Goal: Find specific page/section

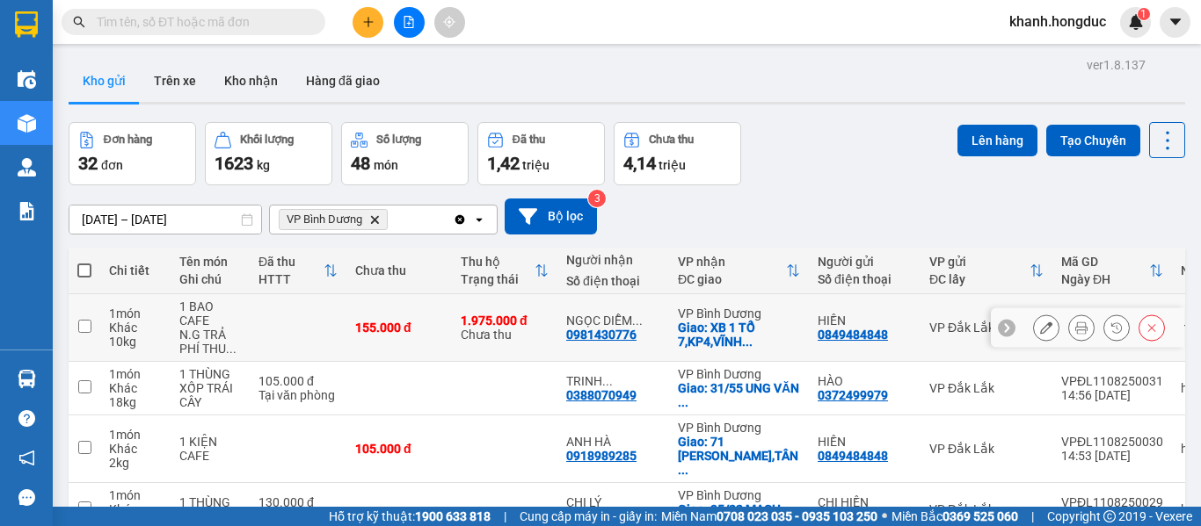
scroll to position [88, 0]
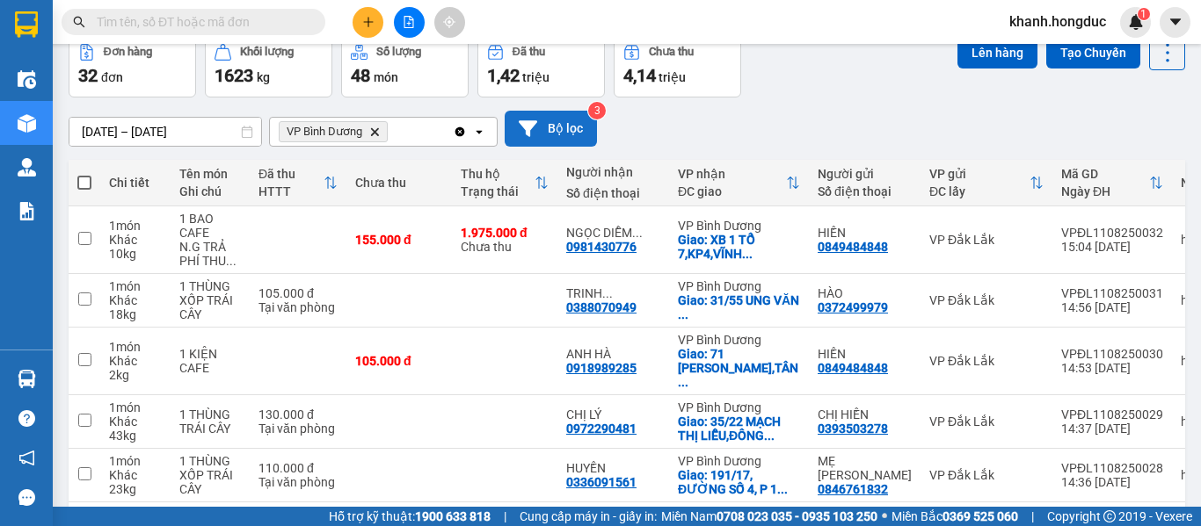
click at [562, 127] on button "Bộ lọc" at bounding box center [550, 129] width 92 height 36
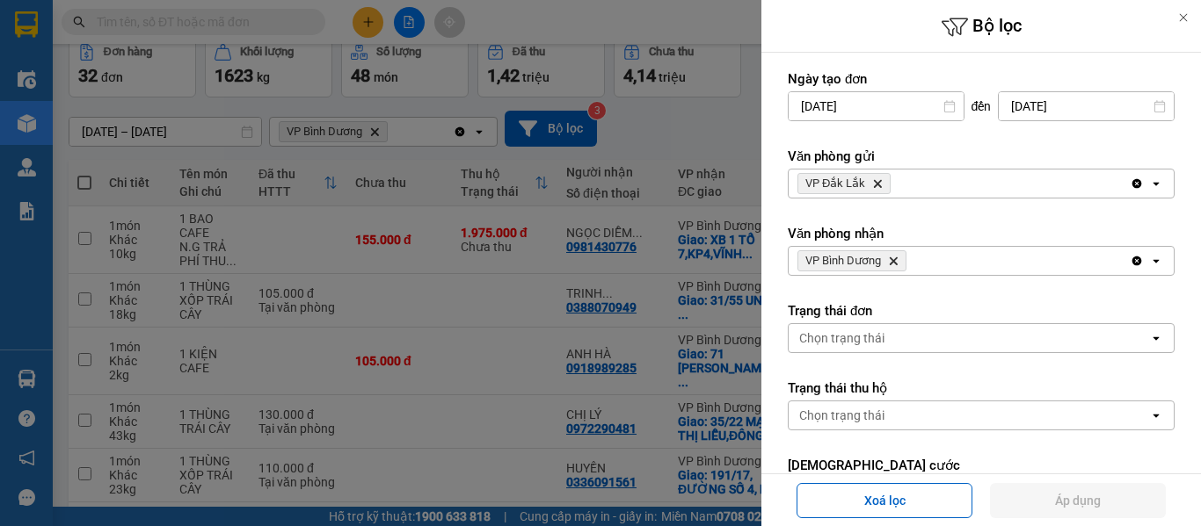
click at [879, 187] on icon "VP Đắk Lắk, close by backspace" at bounding box center [878, 184] width 8 height 8
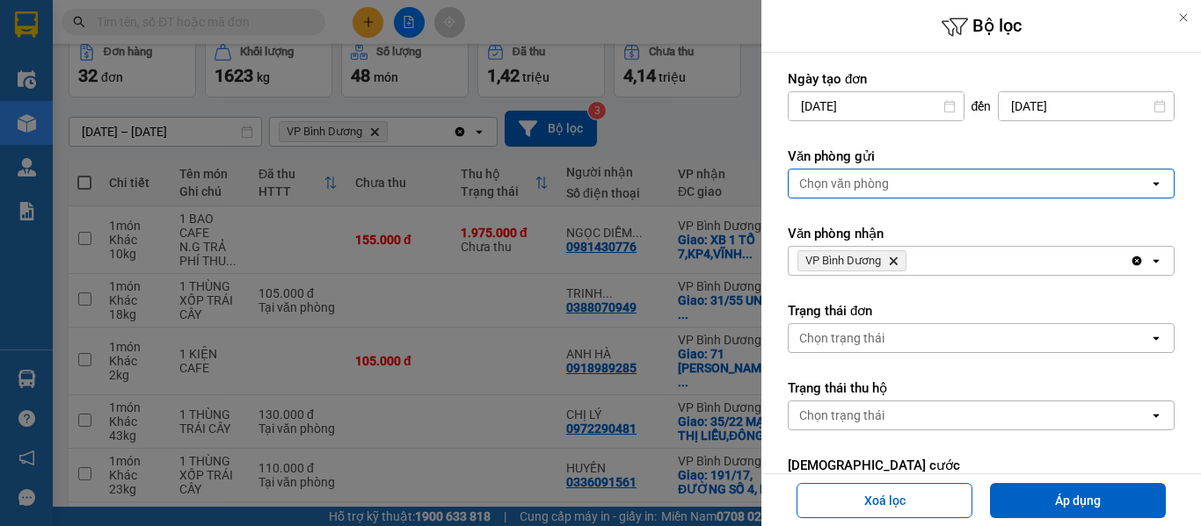
click at [879, 184] on div "Chọn văn phòng" at bounding box center [844, 184] width 90 height 18
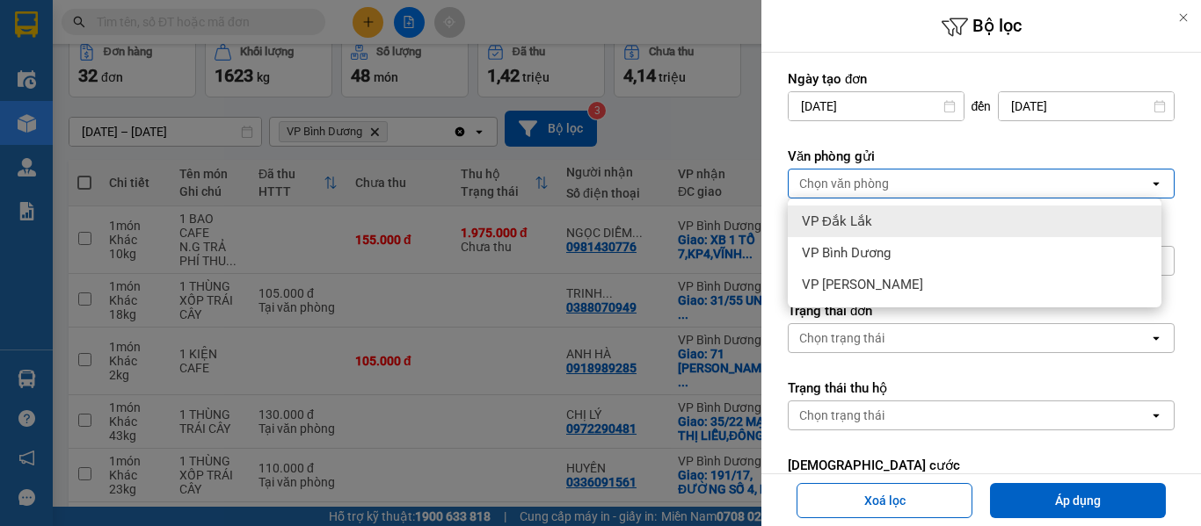
click at [844, 220] on span "VP Đắk Lắk" at bounding box center [837, 222] width 70 height 18
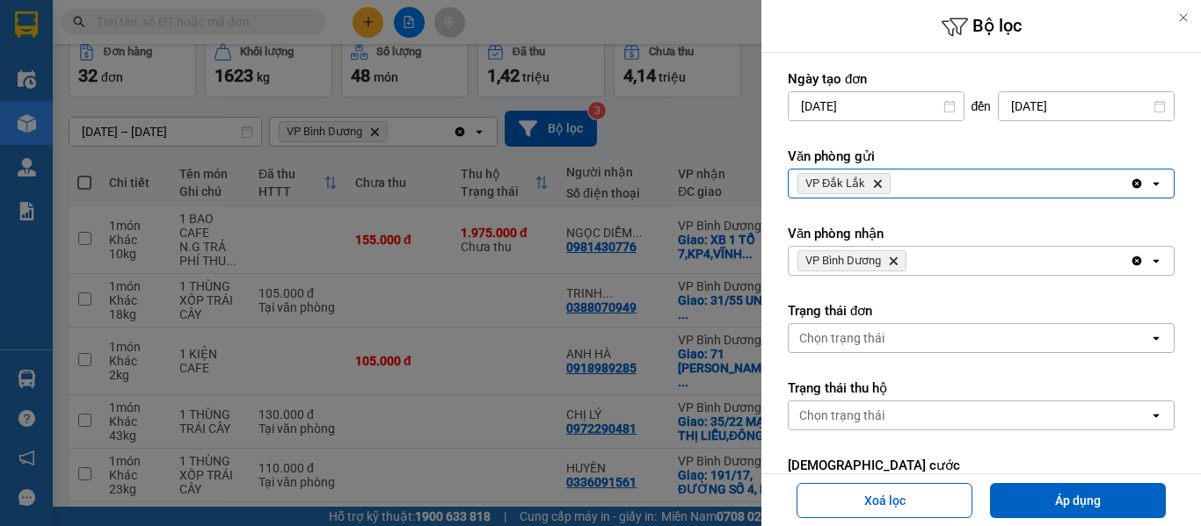
click at [896, 262] on icon "Delete" at bounding box center [893, 261] width 11 height 11
click at [868, 265] on div "Chọn văn phòng" at bounding box center [844, 261] width 90 height 18
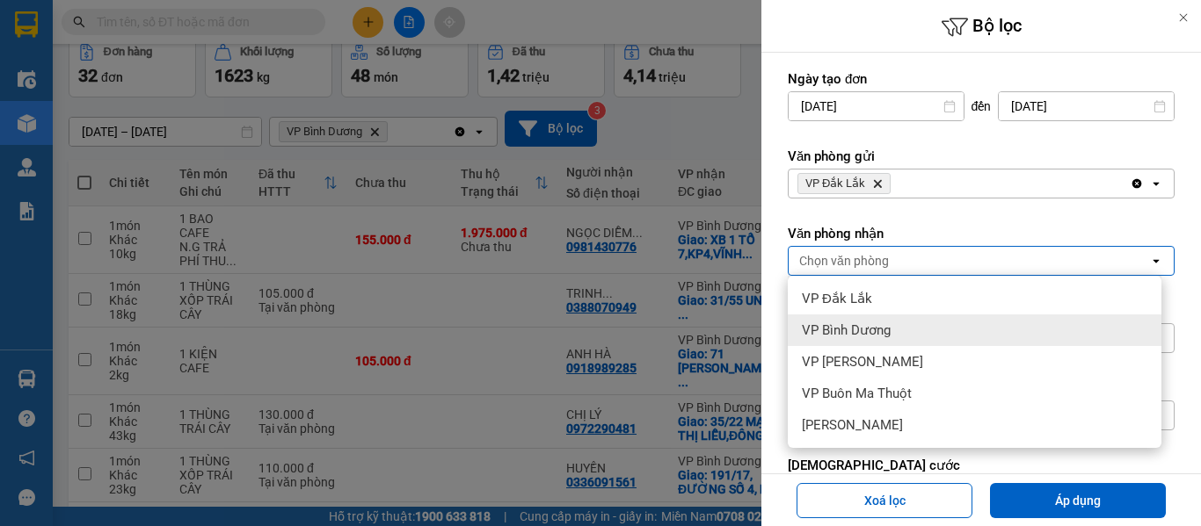
click at [873, 323] on span "VP Bình Dương" at bounding box center [846, 331] width 89 height 18
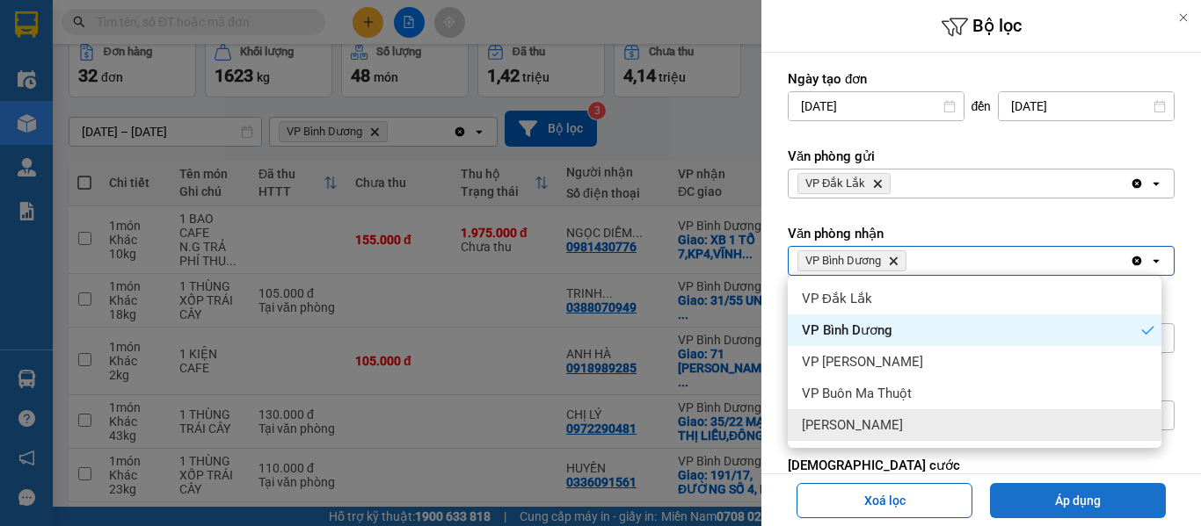
click at [1067, 495] on button "Áp dụng" at bounding box center [1078, 500] width 176 height 35
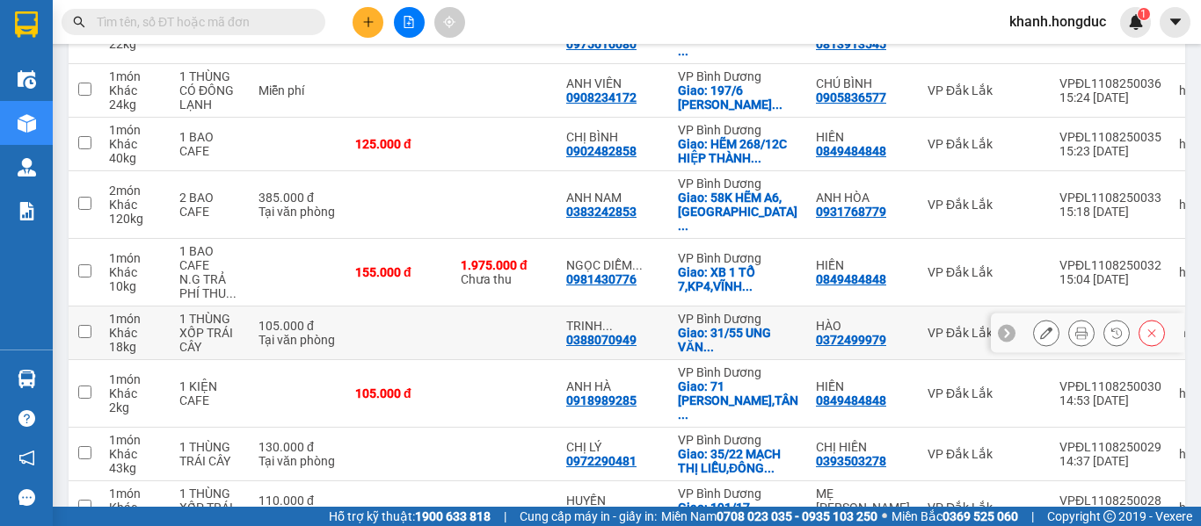
scroll to position [417, 0]
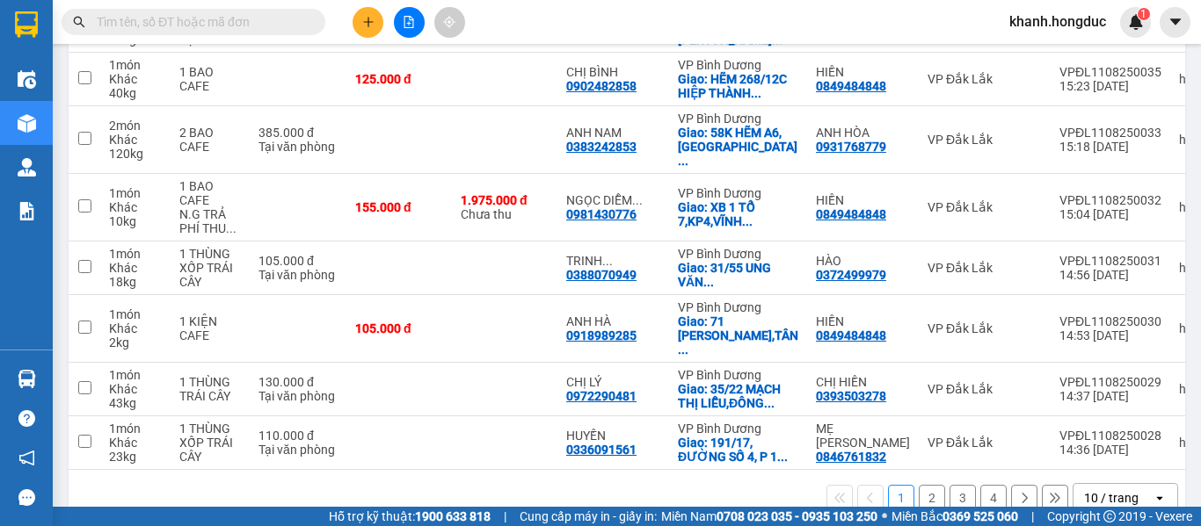
click at [918, 485] on button "2" at bounding box center [931, 498] width 26 height 26
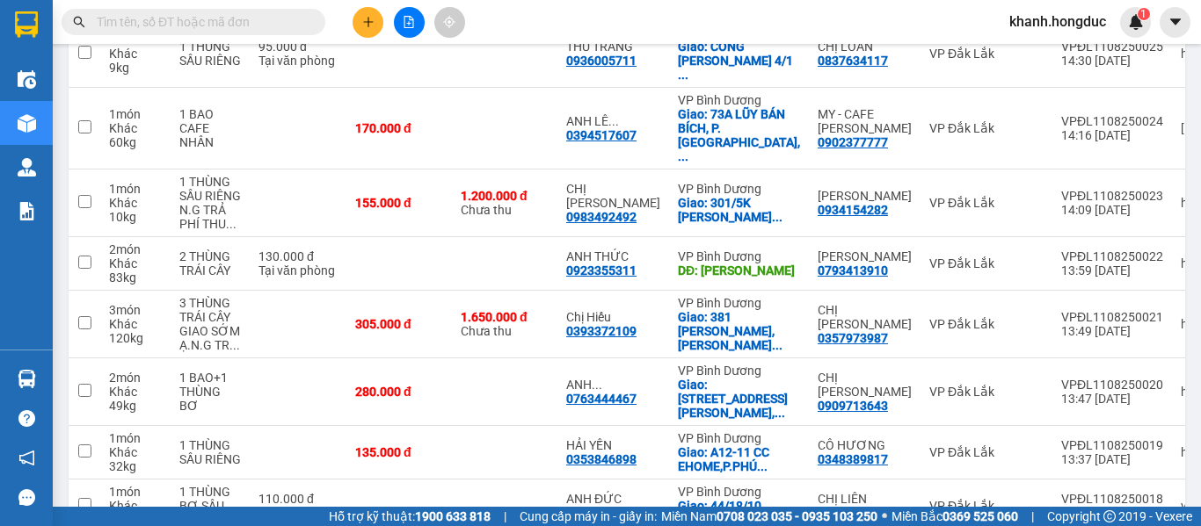
scroll to position [431, 0]
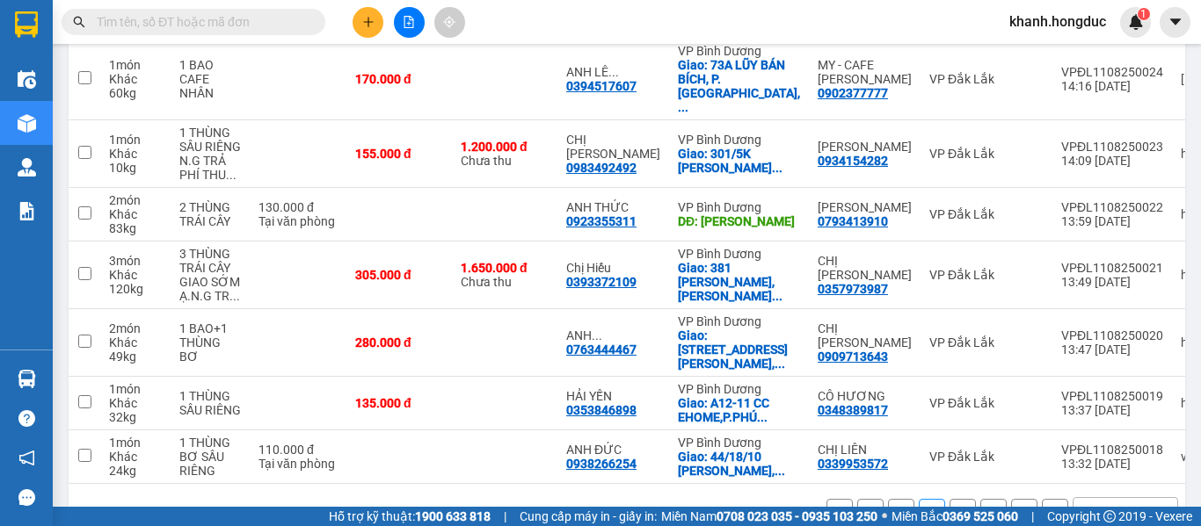
click at [953, 499] on button "3" at bounding box center [962, 512] width 26 height 26
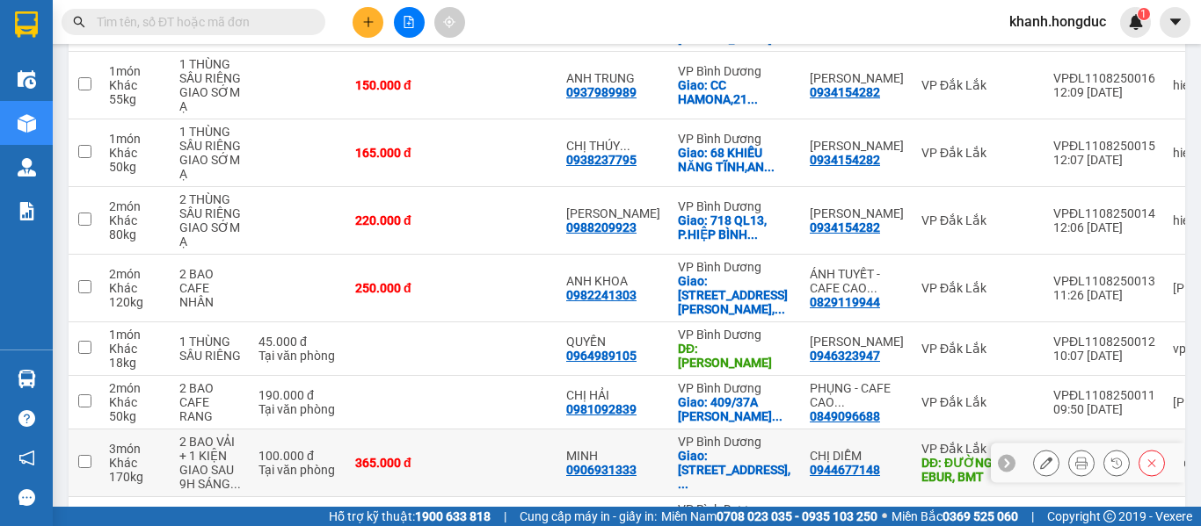
scroll to position [452, 0]
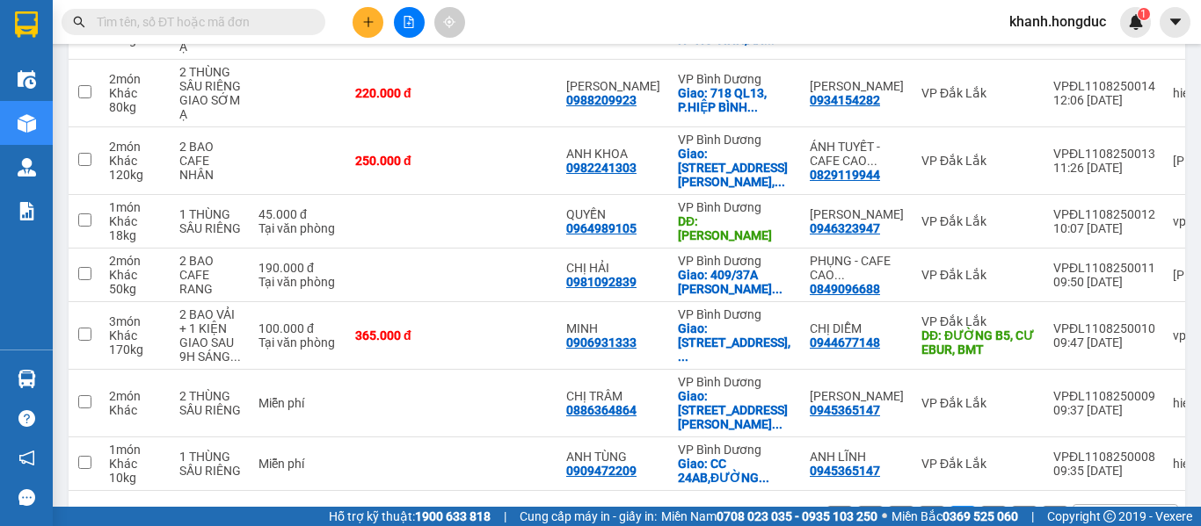
click at [980, 506] on button "4" at bounding box center [993, 519] width 26 height 26
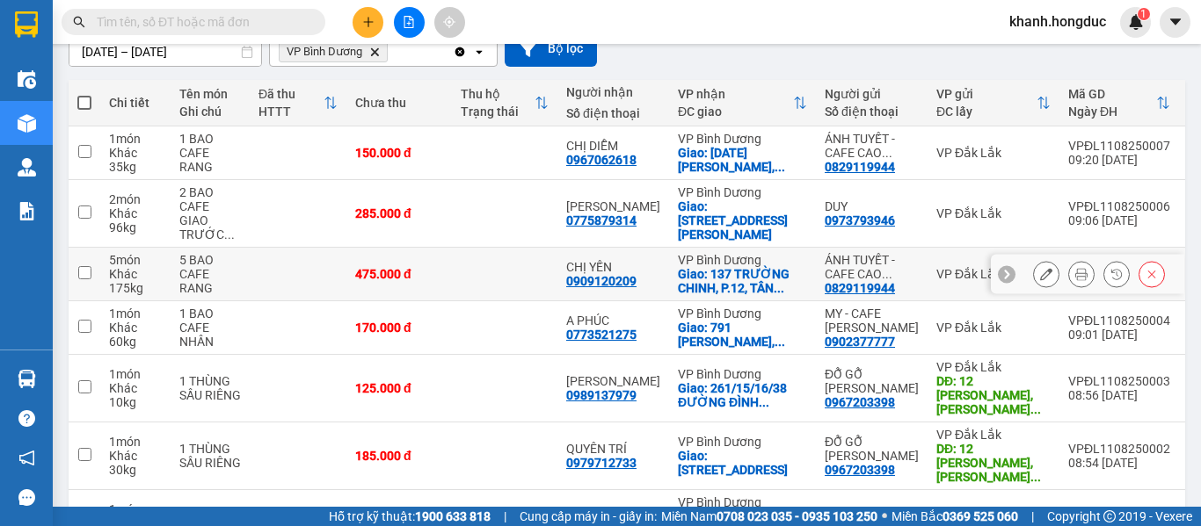
scroll to position [80, 0]
